Goal: Navigation & Orientation: Understand site structure

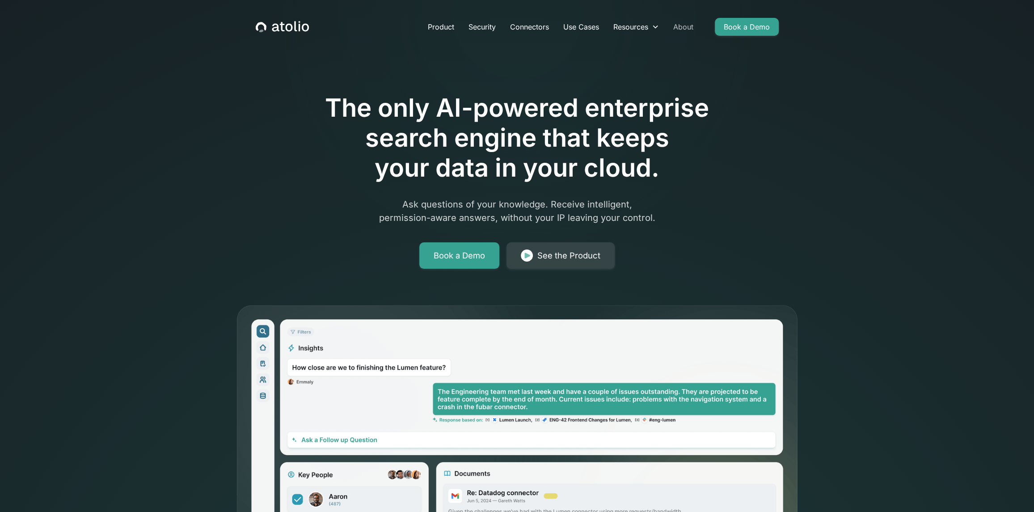
click at [693, 30] on link "About" at bounding box center [683, 27] width 34 height 18
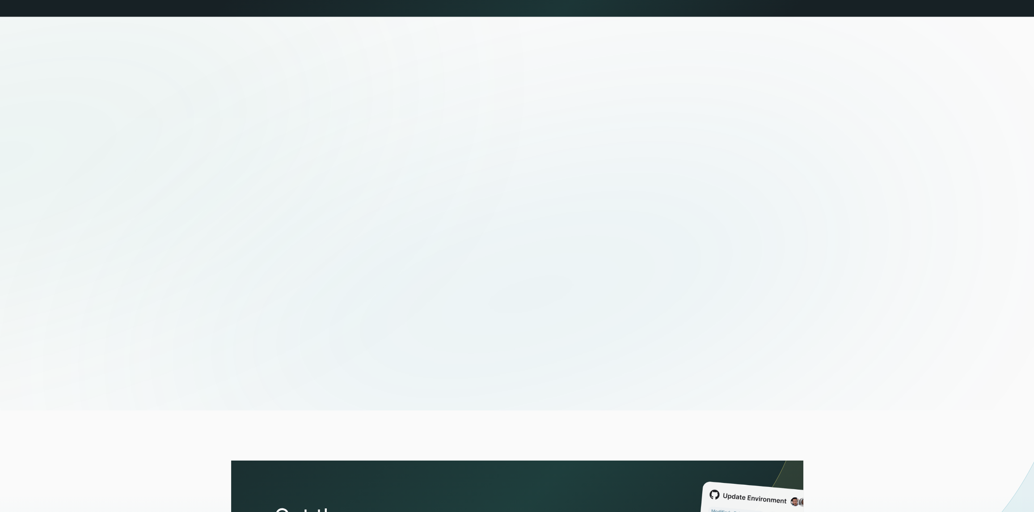
scroll to position [3045, 0]
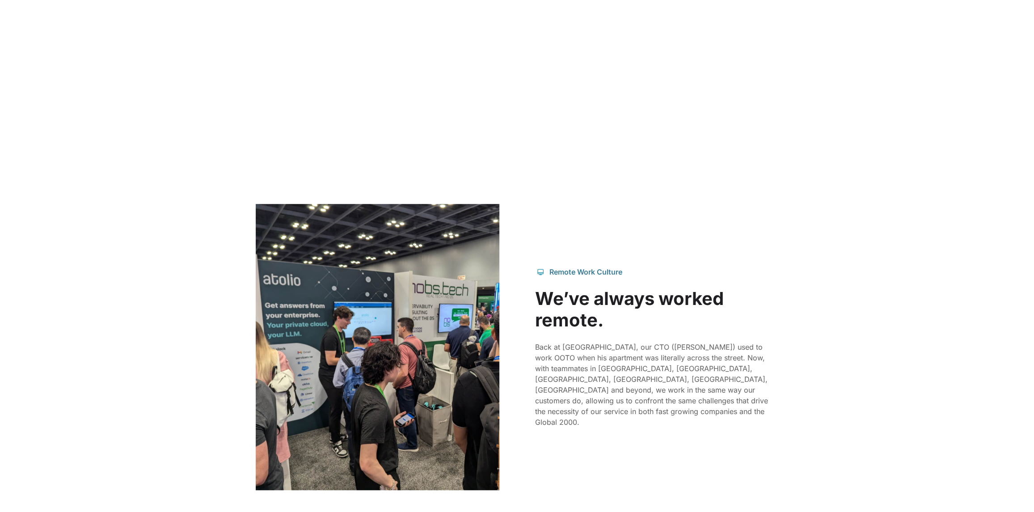
scroll to position [2159, 0]
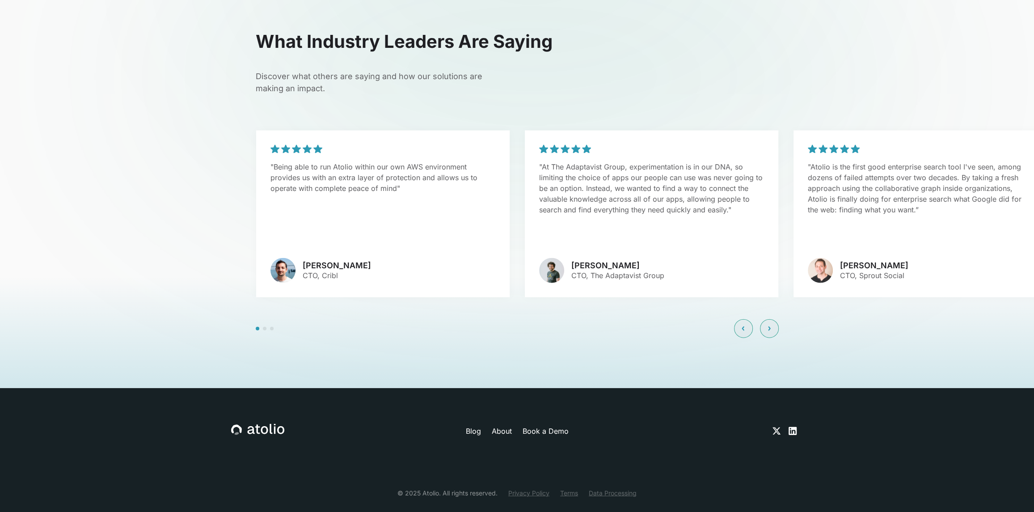
click at [541, 488] on link "Privacy Policy" at bounding box center [528, 492] width 41 height 9
click at [560, 488] on link "Terms" at bounding box center [569, 492] width 18 height 9
